Goal: Find specific page/section: Find specific page/section

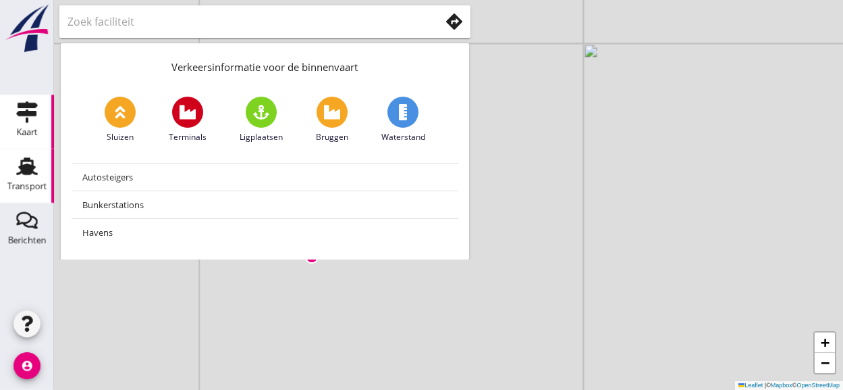
click at [26, 173] on use at bounding box center [27, 166] width 22 height 18
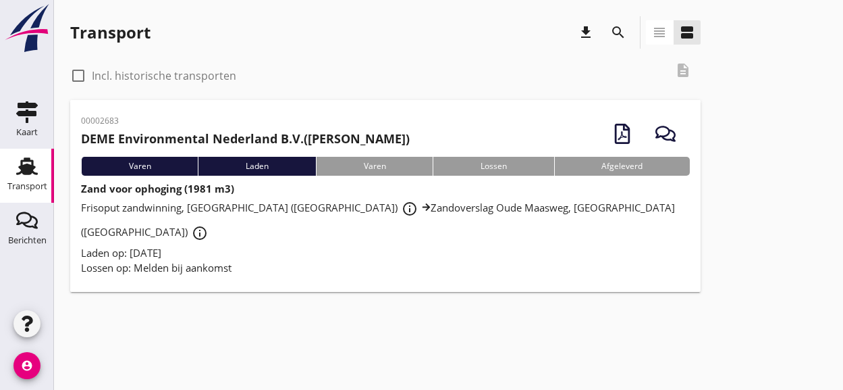
click at [385, 138] on h2 "DEME Environmental Nederland B.V. ([PERSON_NAME])" at bounding box center [245, 139] width 329 height 18
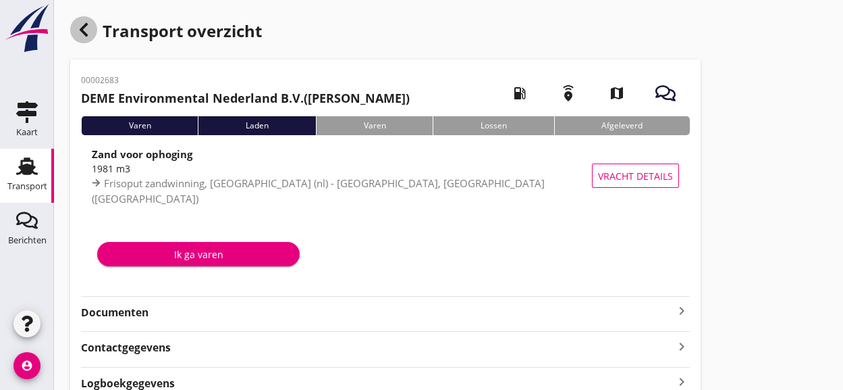
click at [85, 38] on div "button" at bounding box center [83, 29] width 27 height 27
